Goal: Find specific page/section: Find specific page/section

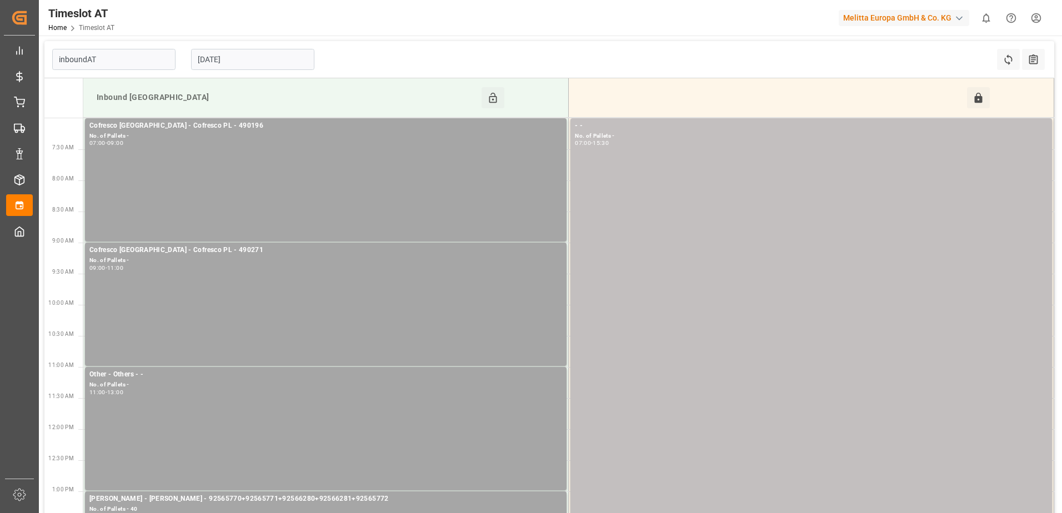
type input "Inbound AT"
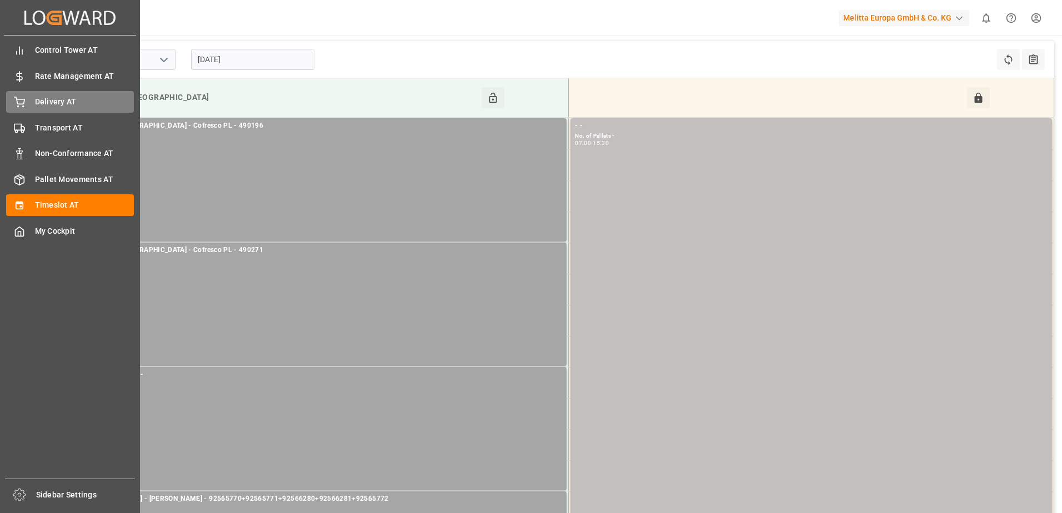
click at [29, 100] on div "Delivery AT Delivery AT" at bounding box center [70, 102] width 128 height 22
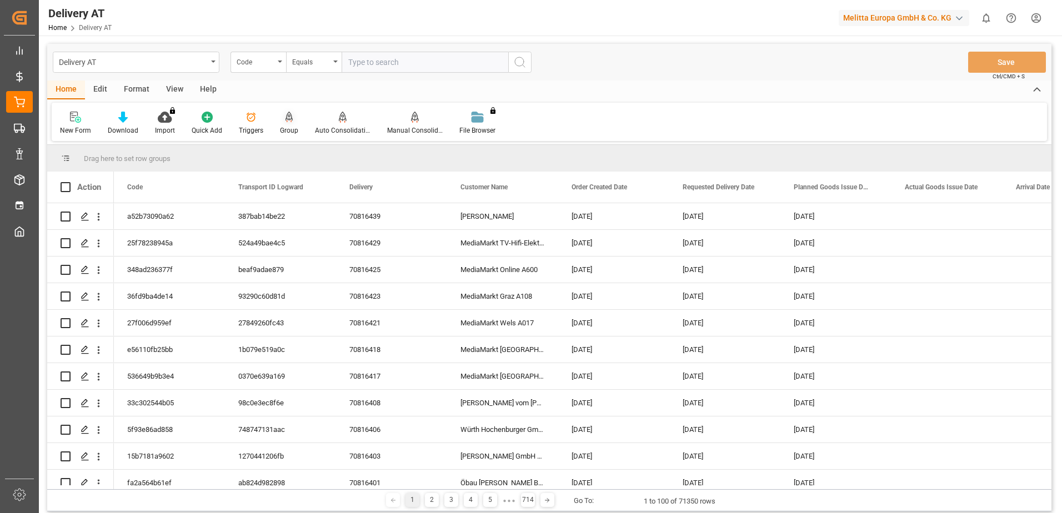
click at [284, 124] on div "Group" at bounding box center [289, 123] width 35 height 24
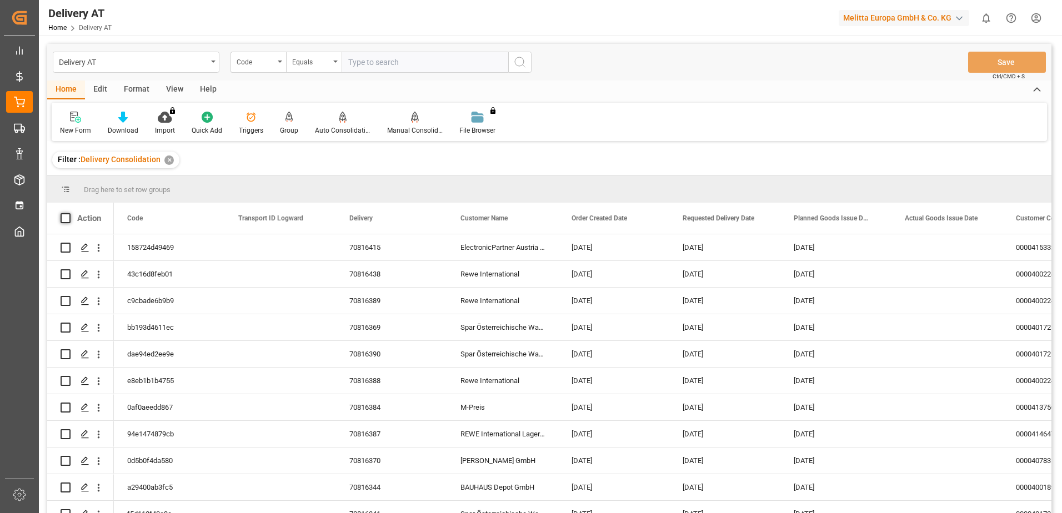
click at [64, 219] on span at bounding box center [66, 218] width 10 height 10
click at [69, 213] on input "checkbox" at bounding box center [69, 213] width 0 height 0
checkbox input "true"
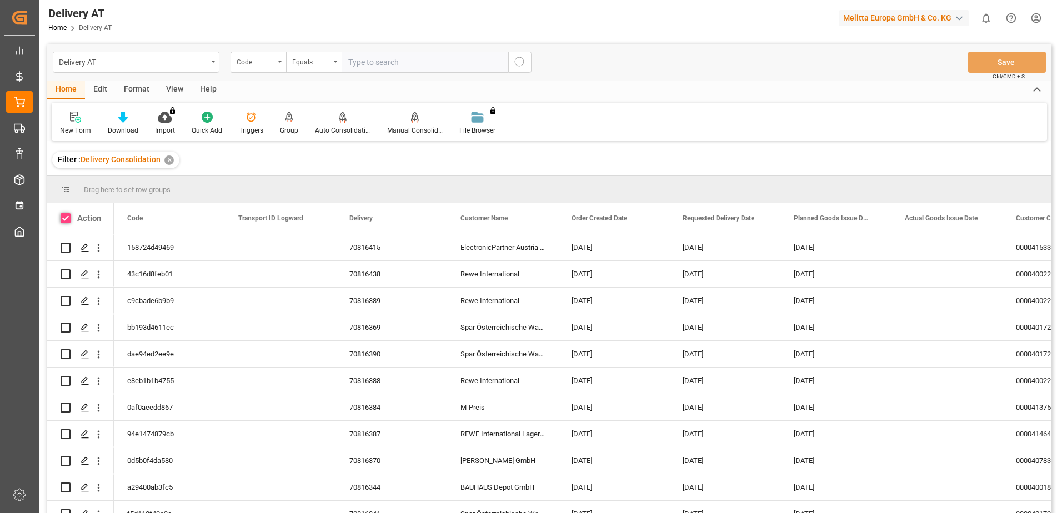
checkbox input "true"
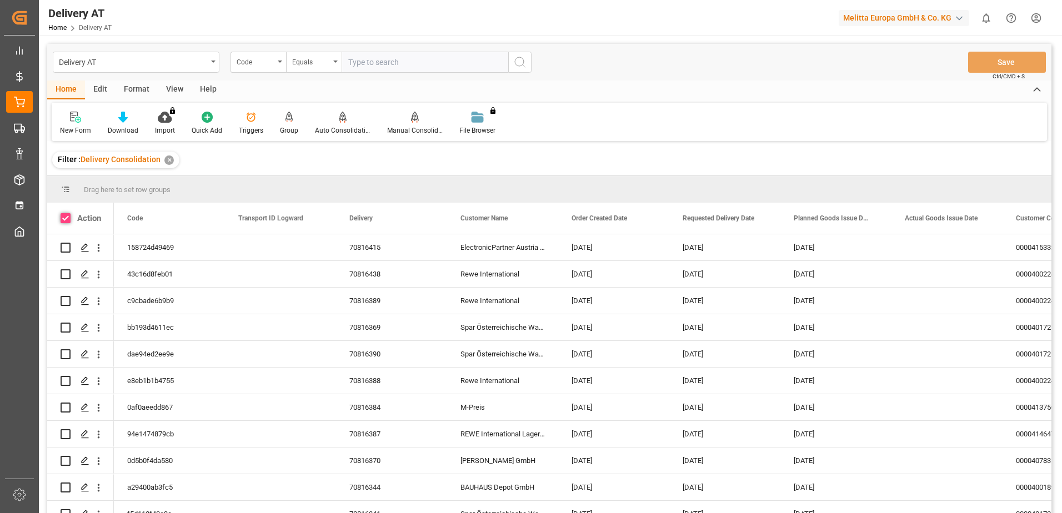
checkbox input "true"
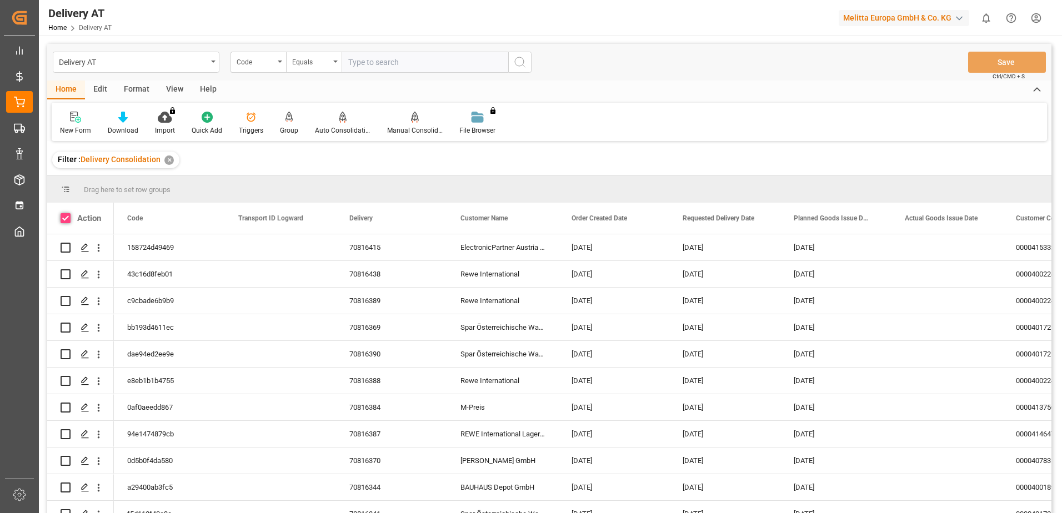
checkbox input "true"
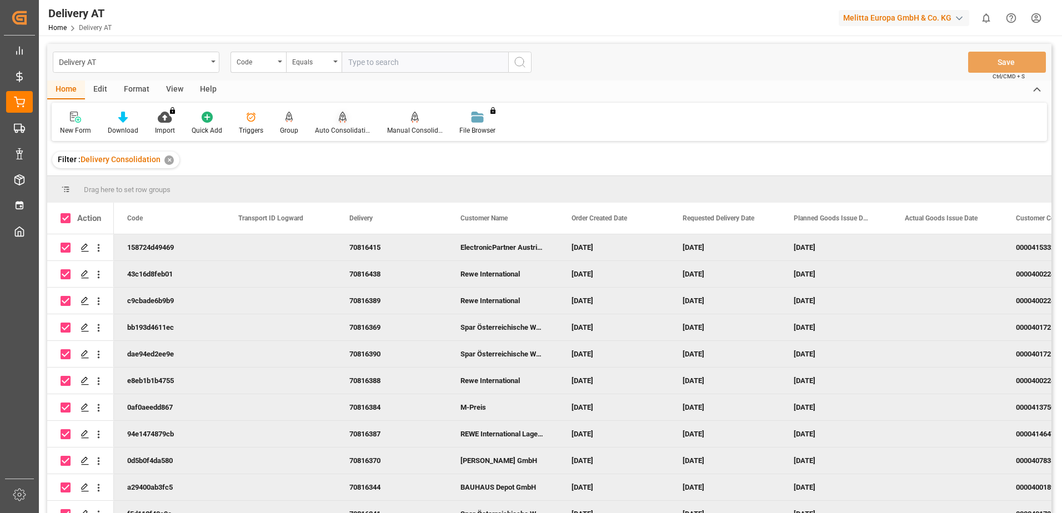
click at [333, 123] on div "Auto Consolidation" at bounding box center [343, 123] width 72 height 24
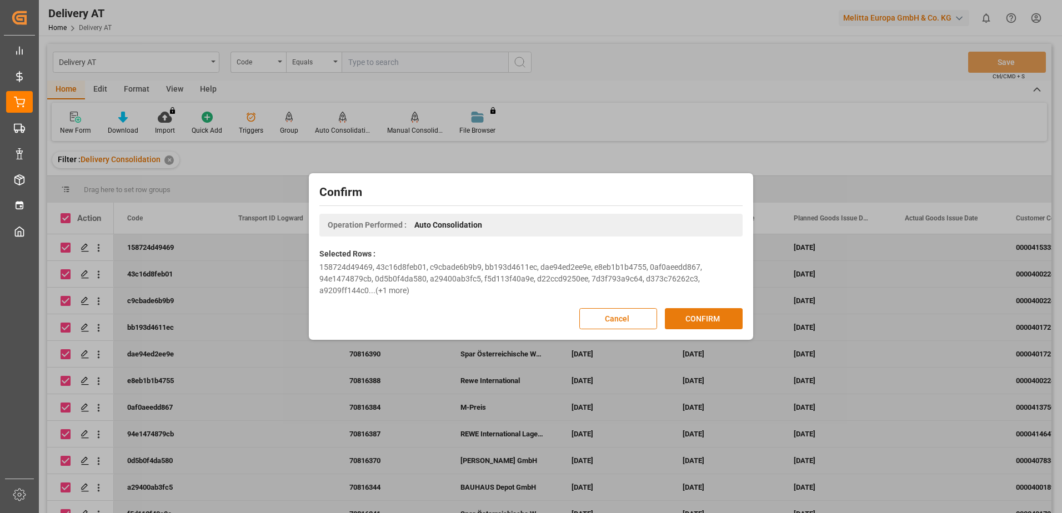
click at [702, 321] on button "CONFIRM" at bounding box center [704, 318] width 78 height 21
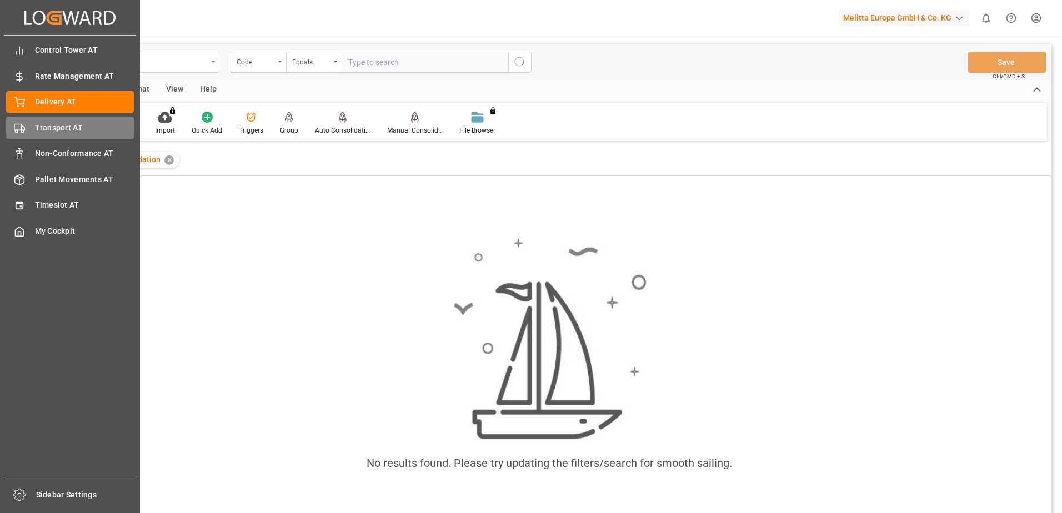
click at [24, 130] on polygon at bounding box center [22, 129] width 3 height 4
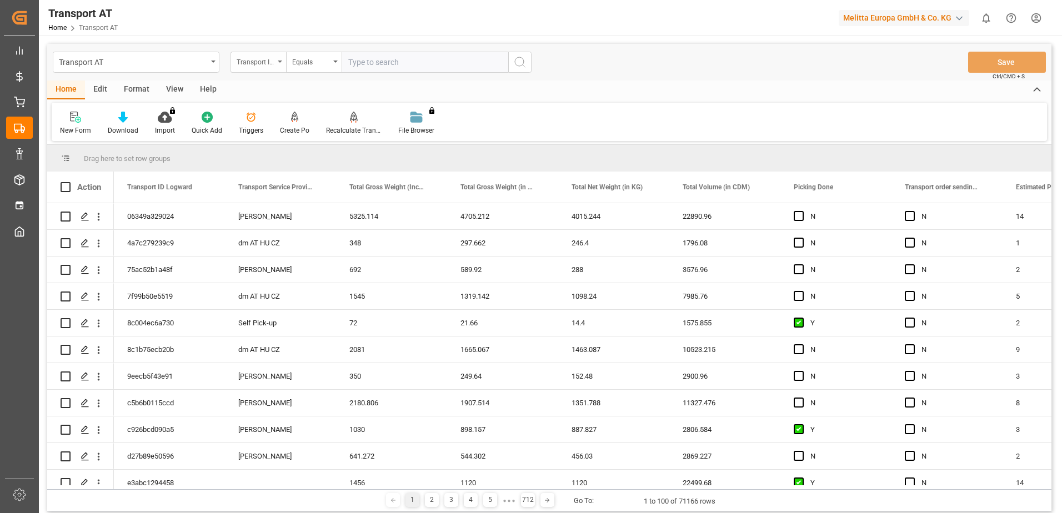
click at [266, 65] on div "Transport ID Logward" at bounding box center [256, 60] width 38 height 13
type input "do"
click at [276, 117] on div "Picking Done" at bounding box center [314, 113] width 166 height 23
click at [383, 64] on input "text" at bounding box center [425, 62] width 167 height 21
type input "Y"
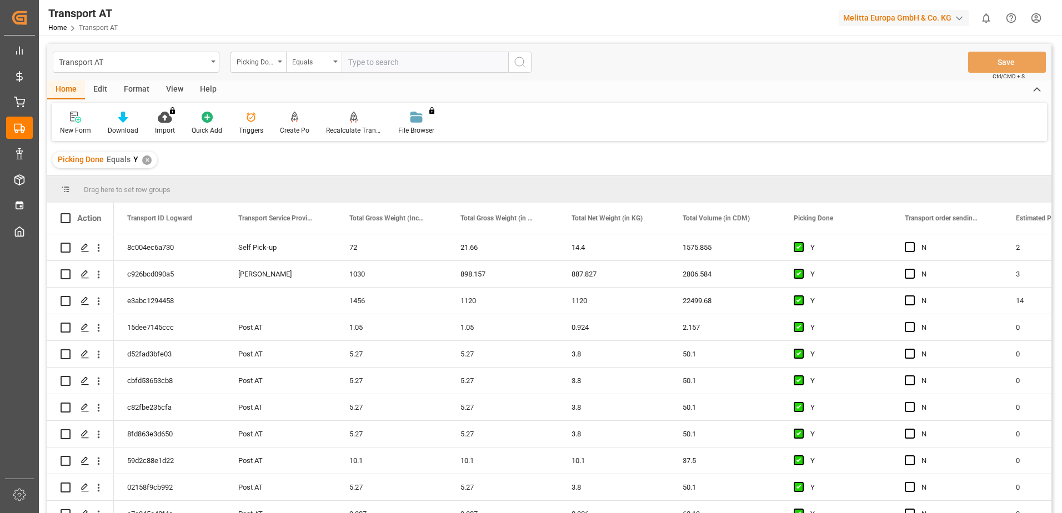
click at [278, 63] on div "Picking Done" at bounding box center [259, 62] width 56 height 21
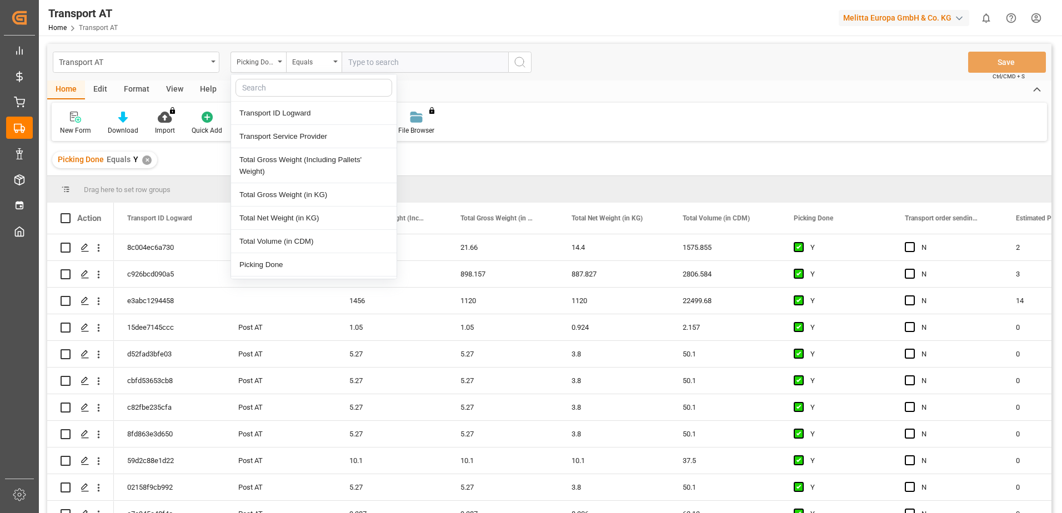
type input ","
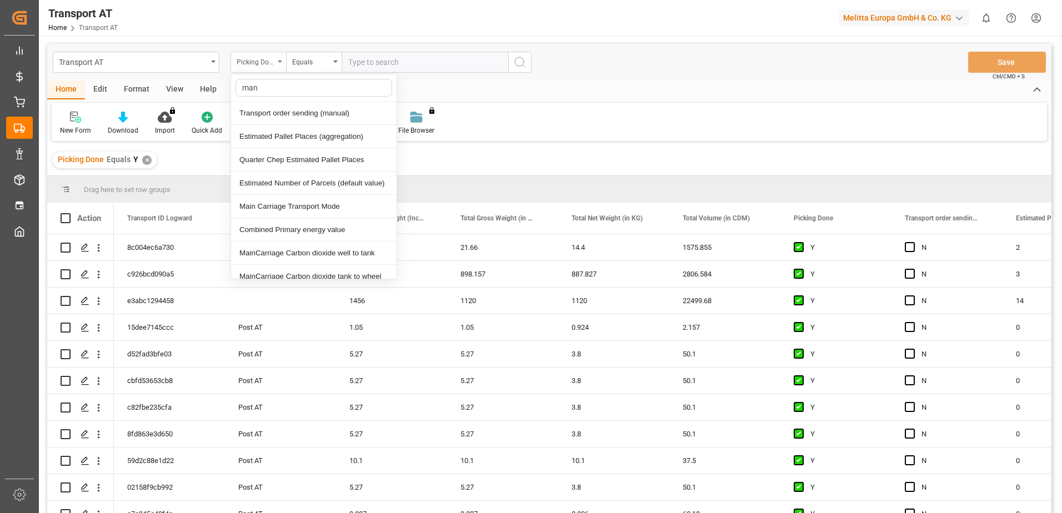
type input "manu"
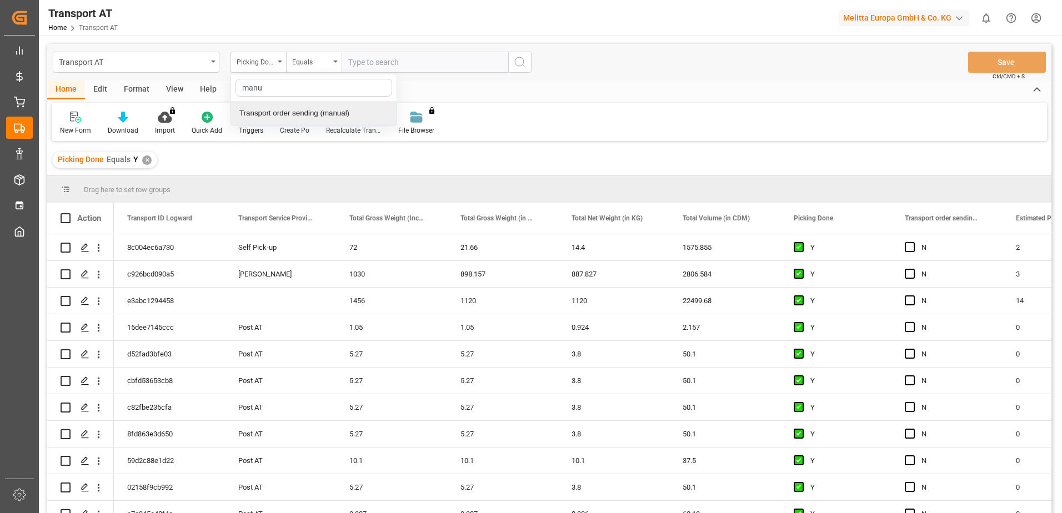
click at [281, 114] on div "Transport order sending (manual)" at bounding box center [314, 113] width 166 height 23
click at [366, 67] on input "text" at bounding box center [425, 62] width 167 height 21
type input "N"
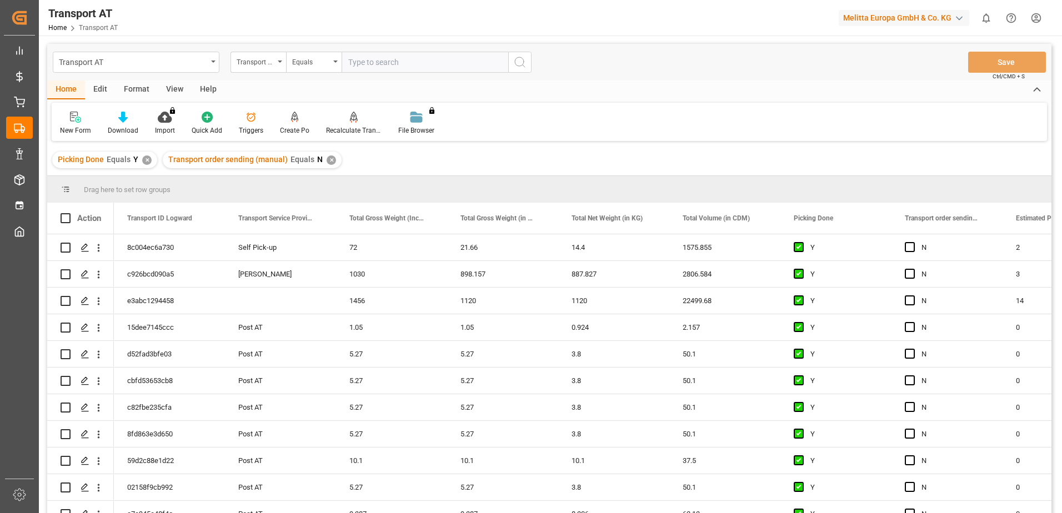
click at [281, 62] on icon "open menu" at bounding box center [280, 62] width 4 height 2
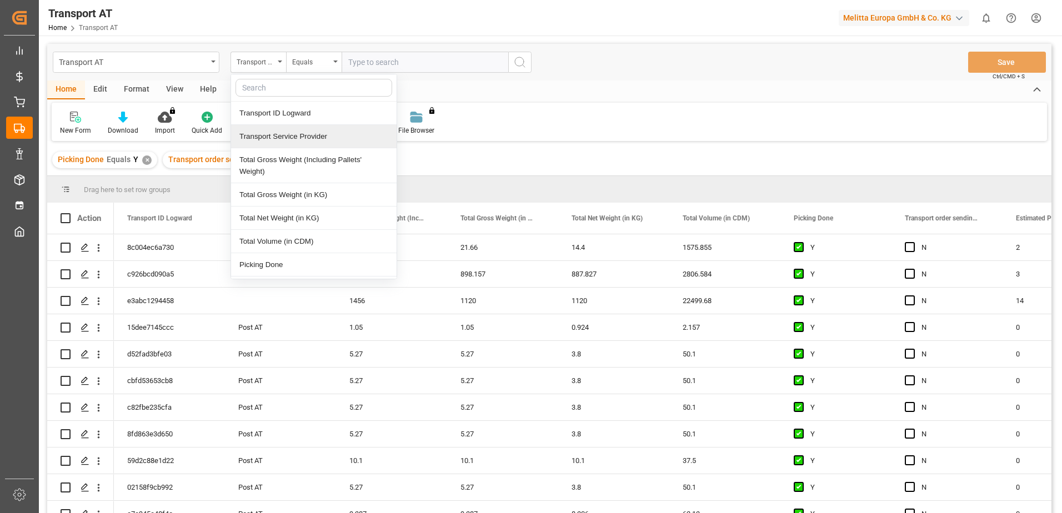
click at [280, 141] on div "Transport Service Provider" at bounding box center [314, 136] width 166 height 23
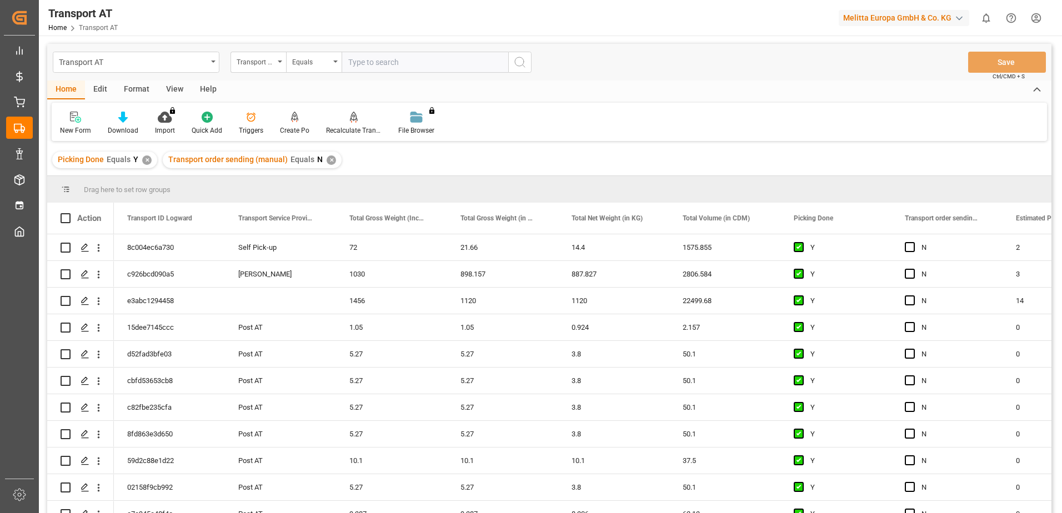
click at [385, 64] on input "text" at bounding box center [425, 62] width 167 height 21
type input "gebr weiss"
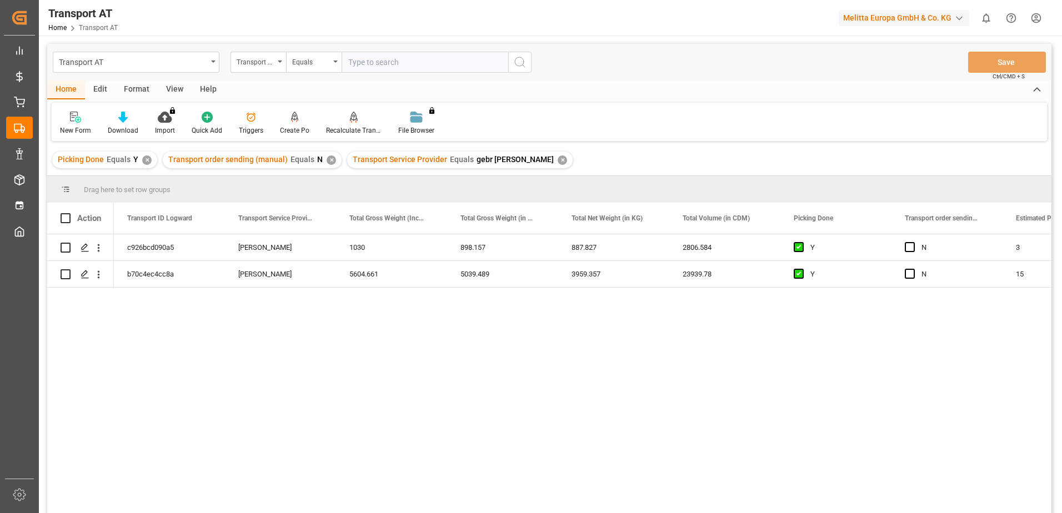
click at [174, 89] on div "View" at bounding box center [175, 90] width 34 height 19
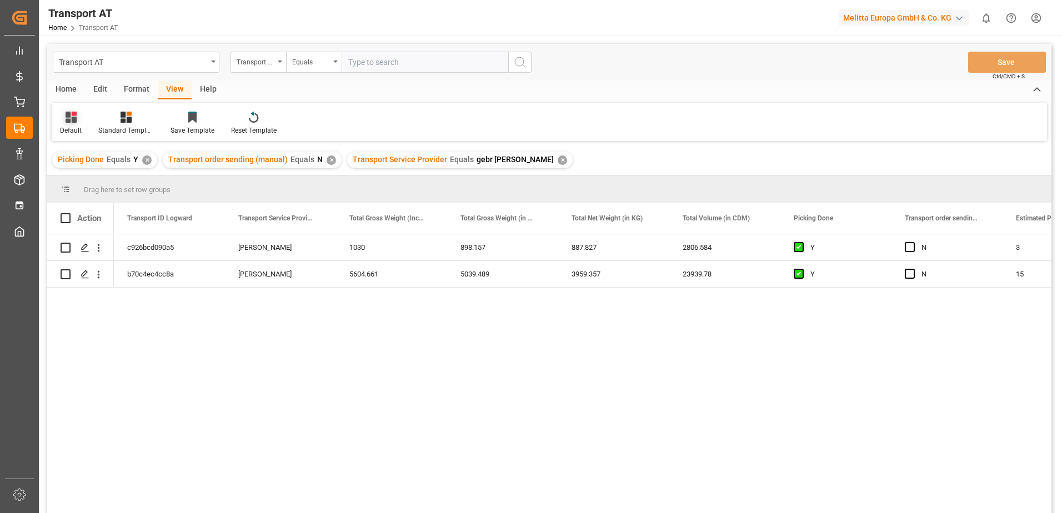
click at [70, 127] on div "Default" at bounding box center [71, 131] width 22 height 10
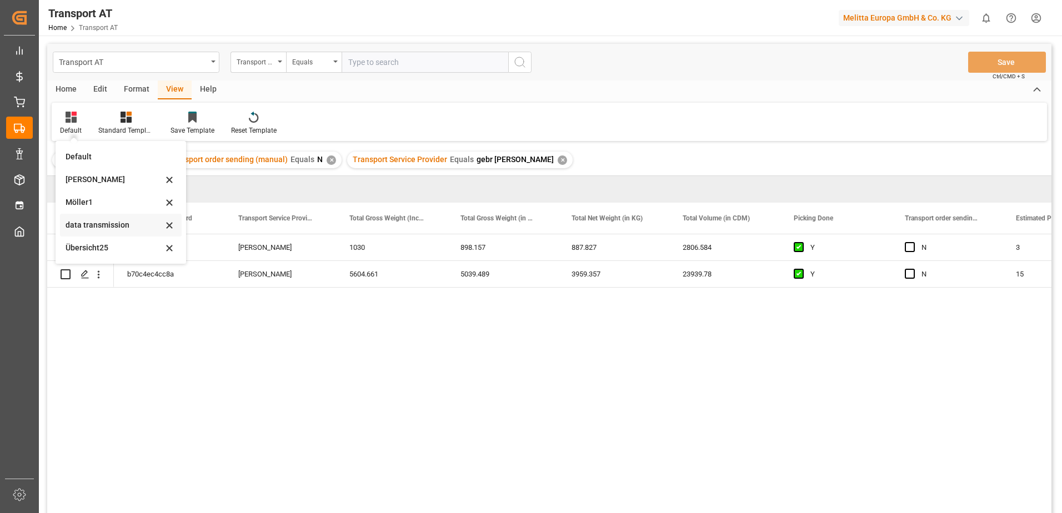
click at [106, 224] on div "data transmission" at bounding box center [114, 225] width 97 height 12
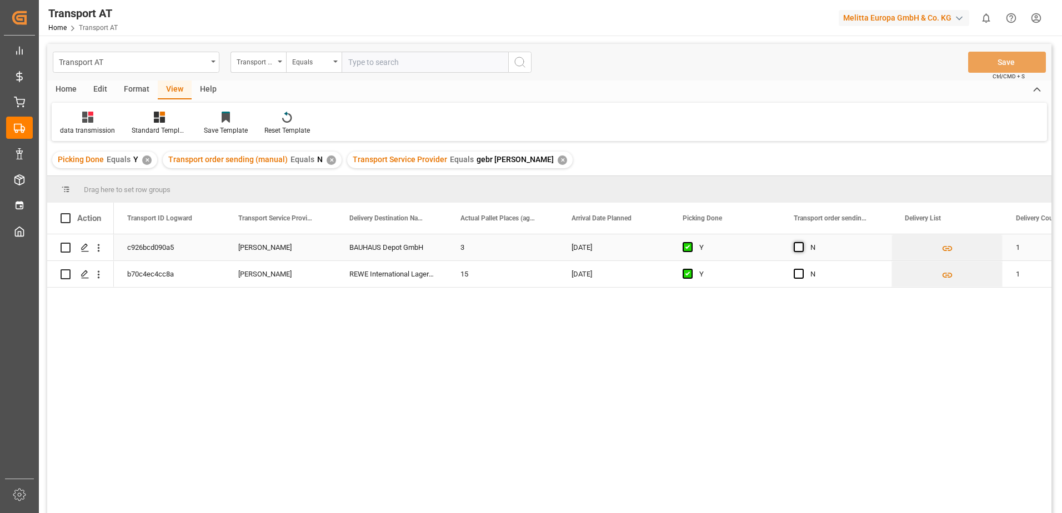
click at [799, 246] on span "Press SPACE to select this row." at bounding box center [799, 247] width 10 height 10
click at [802, 242] on input "Press SPACE to select this row." at bounding box center [802, 242] width 0 height 0
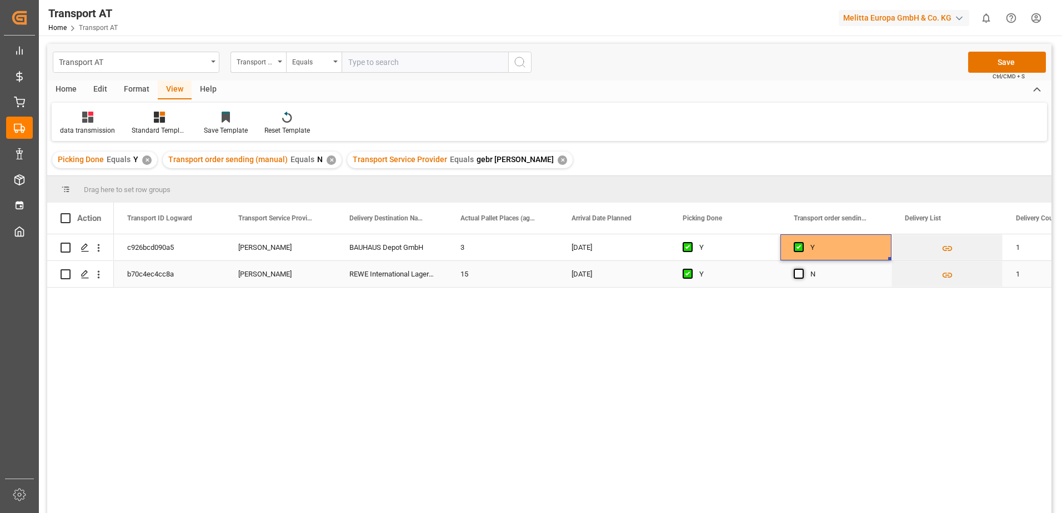
click at [799, 274] on span "Press SPACE to select this row." at bounding box center [799, 274] width 10 height 10
click at [802, 269] on input "Press SPACE to select this row." at bounding box center [802, 269] width 0 height 0
click at [1004, 64] on button "Save" at bounding box center [1007, 62] width 78 height 21
